Goal: Information Seeking & Learning: Find specific fact

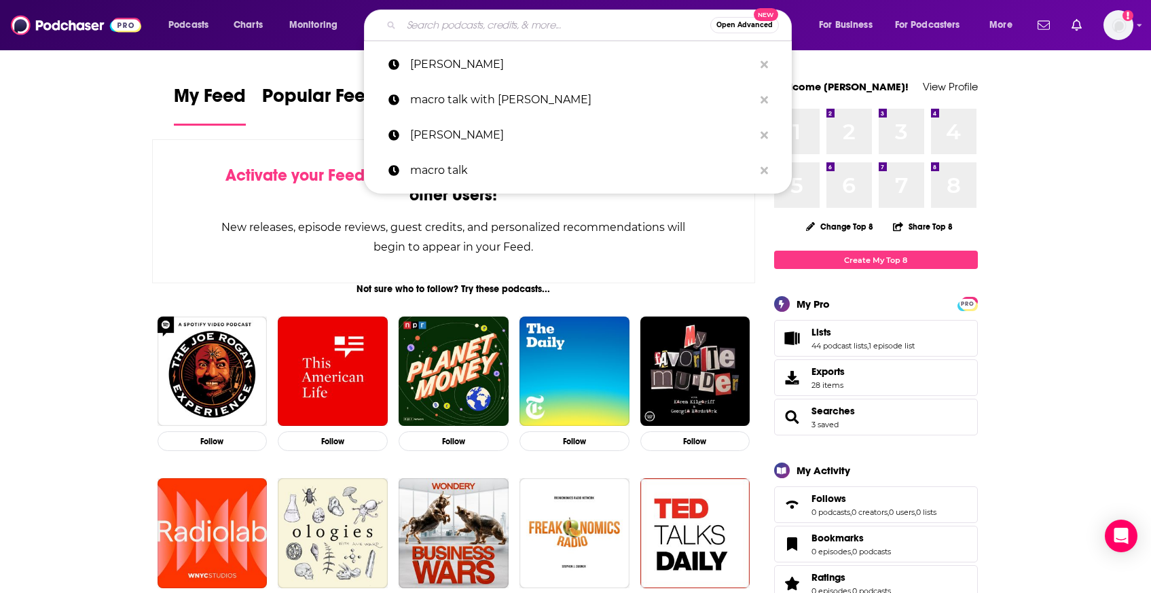
click at [584, 23] on input "Search podcasts, credits, & more..." at bounding box center [555, 25] width 309 height 22
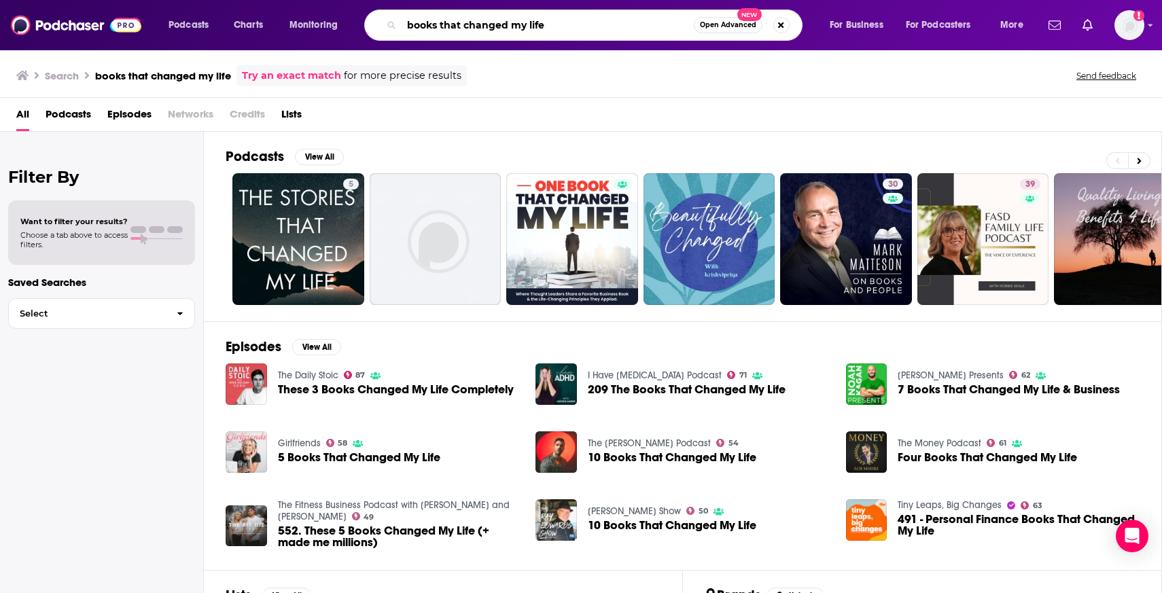
click at [436, 26] on input "books that changed my life" at bounding box center [547, 25] width 292 height 22
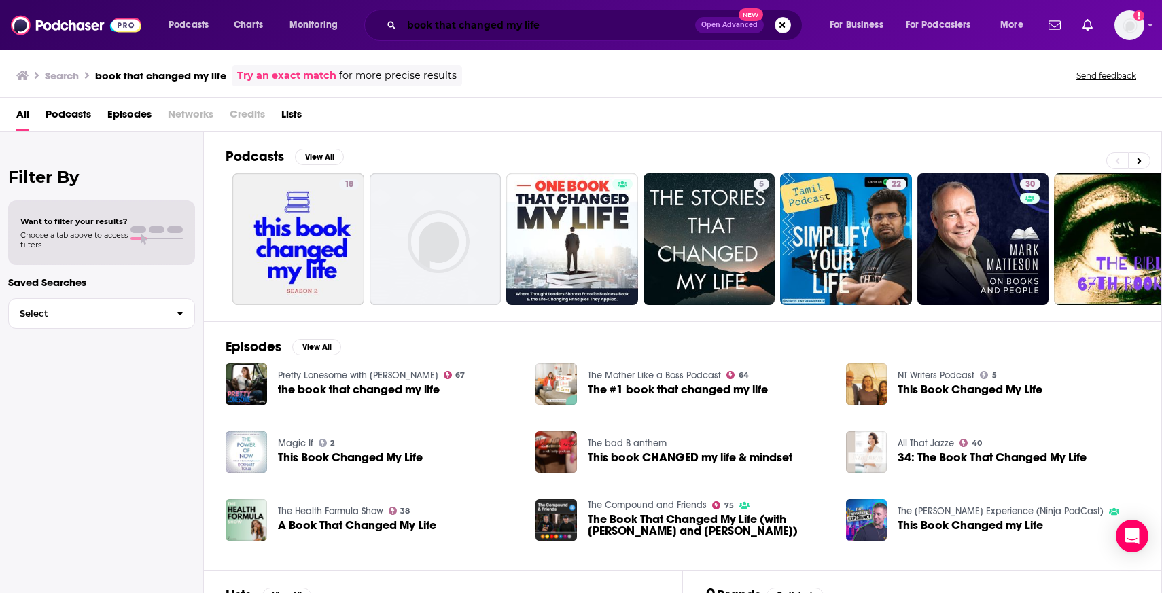
click at [431, 27] on input "book that changed my life" at bounding box center [547, 25] width 293 height 22
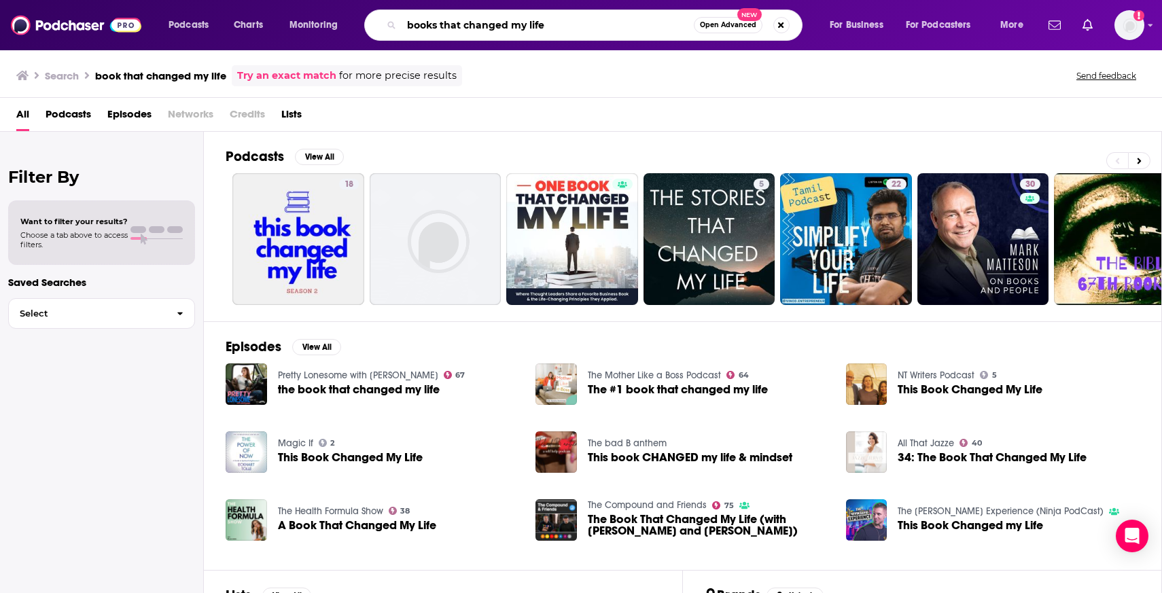
type input "books that changed my life"
